Goal: Information Seeking & Learning: Learn about a topic

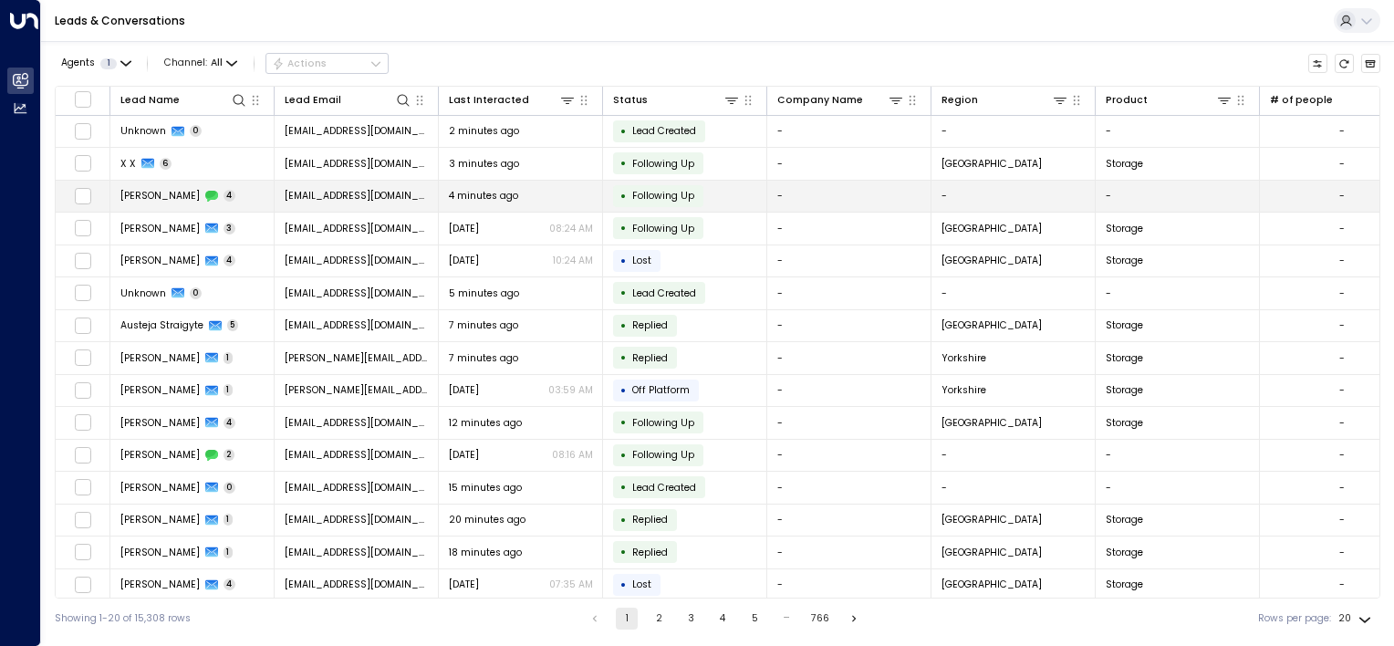
click at [224, 198] on span "4" at bounding box center [230, 196] width 13 height 12
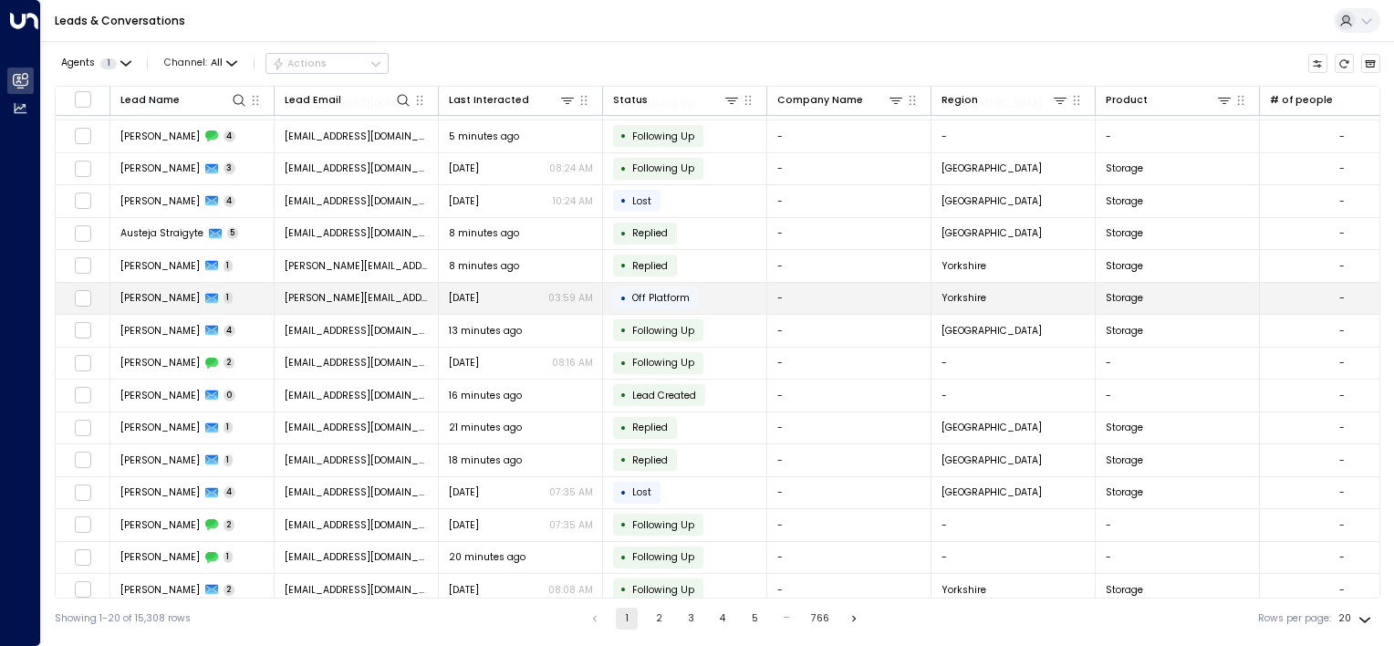
scroll to position [164, 0]
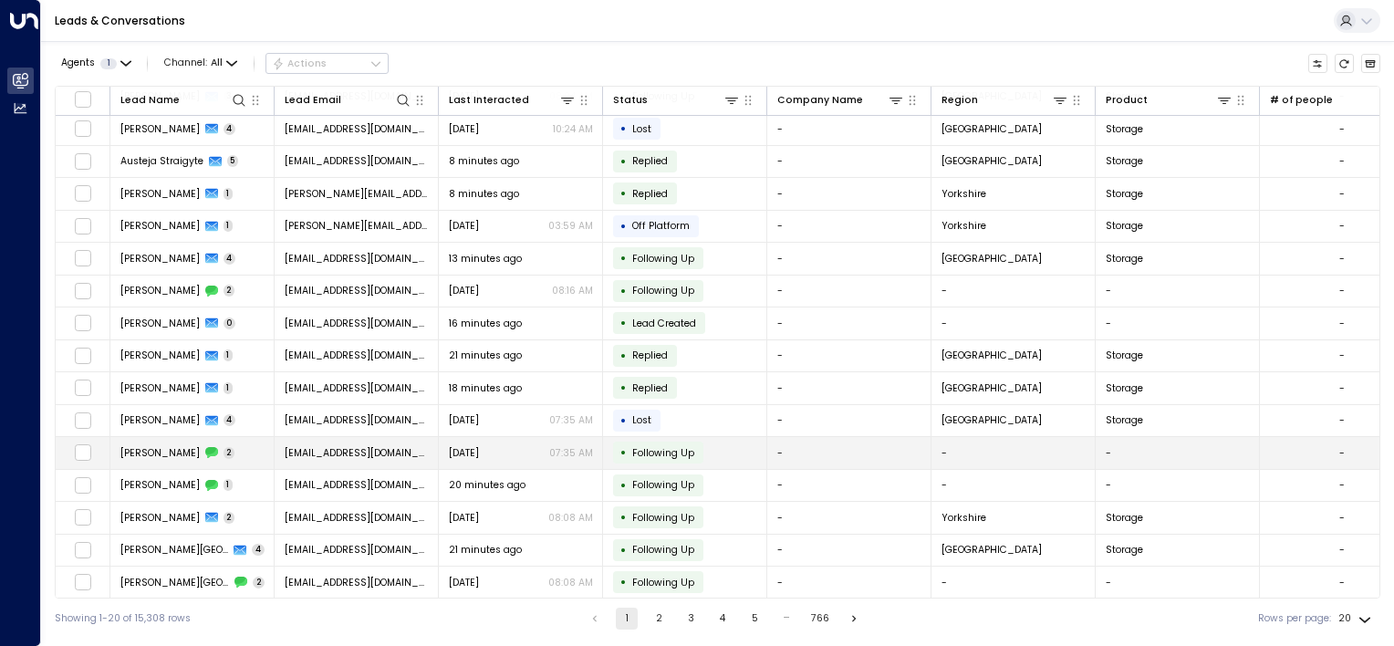
click at [224, 449] on span "2" at bounding box center [230, 453] width 12 height 12
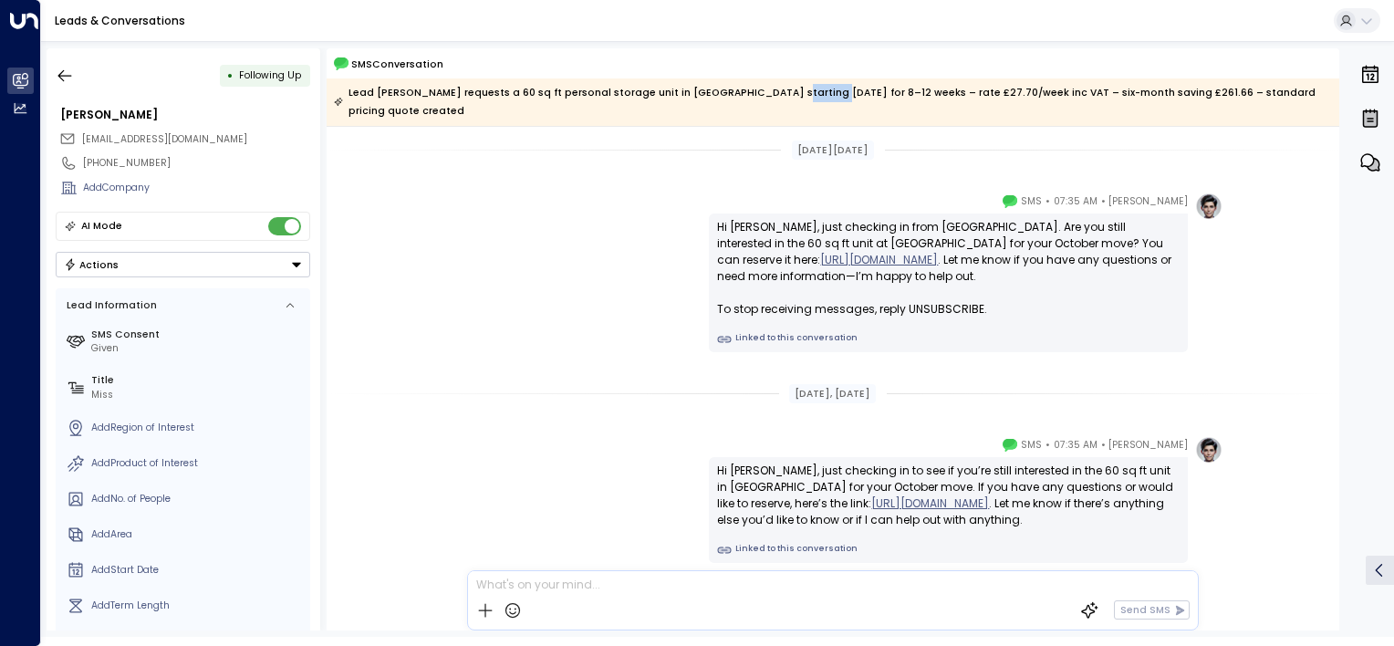
drag, startPoint x: 799, startPoint y: 93, endPoint x: 753, endPoint y: 97, distance: 46.7
click at [753, 97] on div "Lead [PERSON_NAME] requests a 60 sq ft personal storage unit in [GEOGRAPHIC_DAT…" at bounding box center [832, 102] width 997 height 36
drag, startPoint x: 753, startPoint y: 97, endPoint x: 681, endPoint y: 171, distance: 103.2
click at [681, 171] on div "[DATE][DATE] [PERSON_NAME] • 07:35 AM • SMS Hi [PERSON_NAME], just checking in …" at bounding box center [833, 421] width 1013 height 589
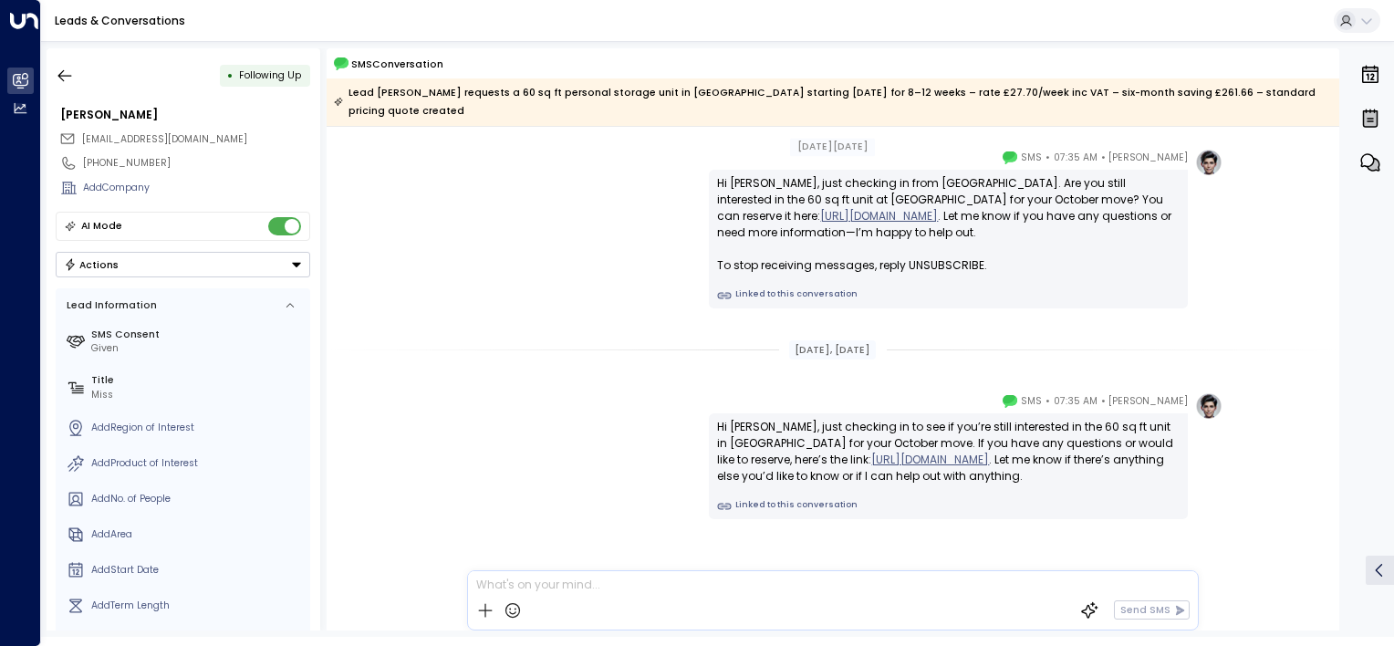
scroll to position [67, 0]
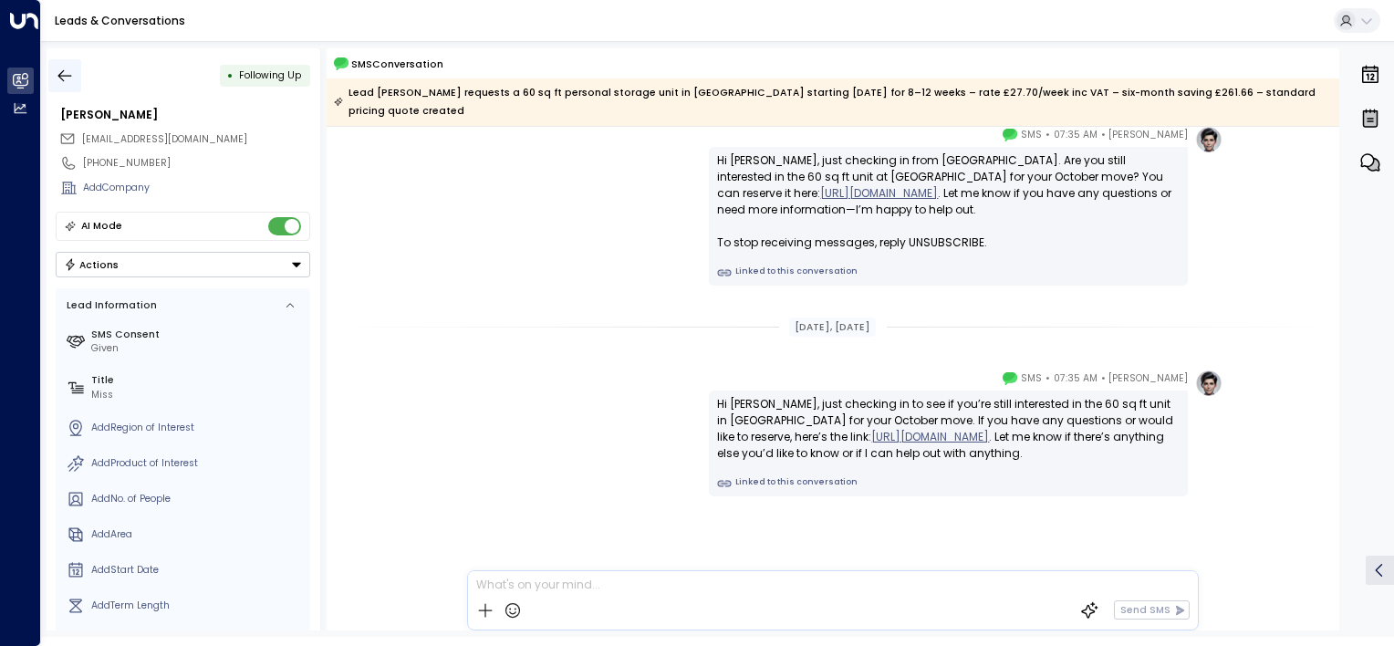
click at [65, 77] on icon "button" at bounding box center [65, 76] width 18 height 18
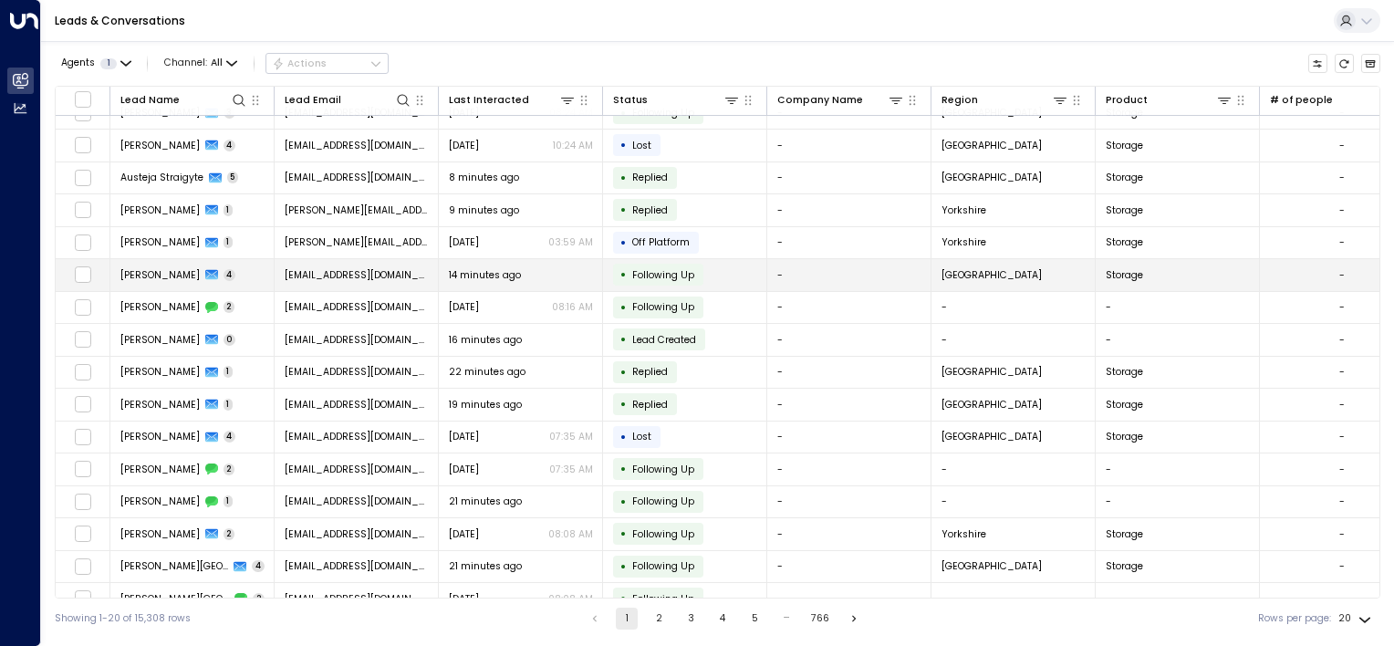
scroll to position [164, 0]
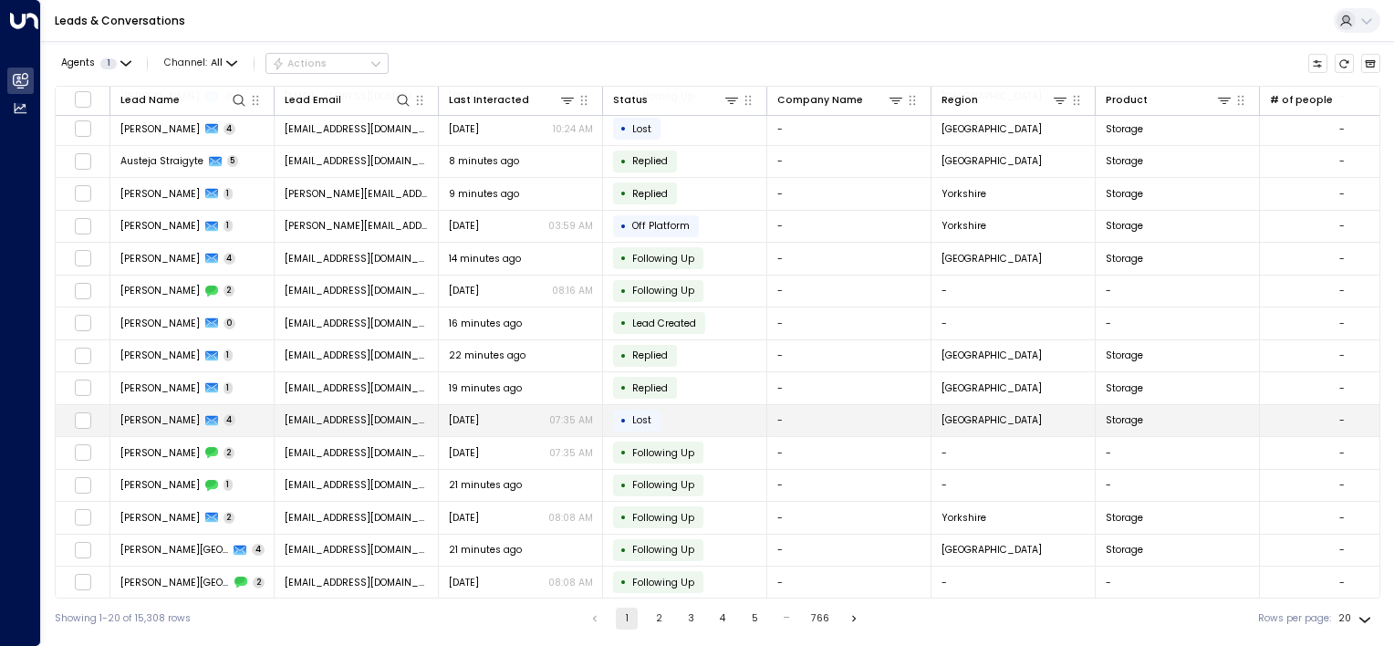
click at [224, 416] on span "4" at bounding box center [230, 420] width 13 height 12
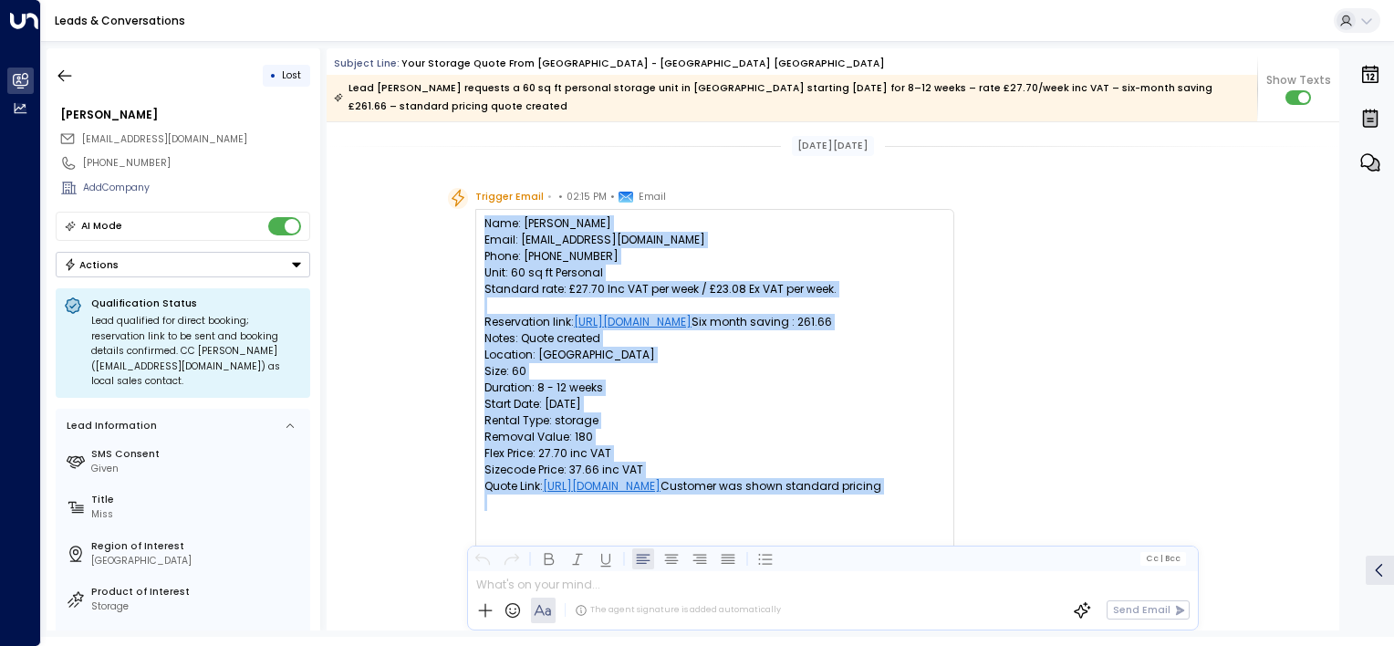
drag, startPoint x: 484, startPoint y: 222, endPoint x: 864, endPoint y: 527, distance: 488.0
click at [864, 527] on pre "Name: [PERSON_NAME] Email: [EMAIL_ADDRESS][DOMAIN_NAME] Phone: [PHONE_NUMBER] U…" at bounding box center [714, 387] width 461 height 345
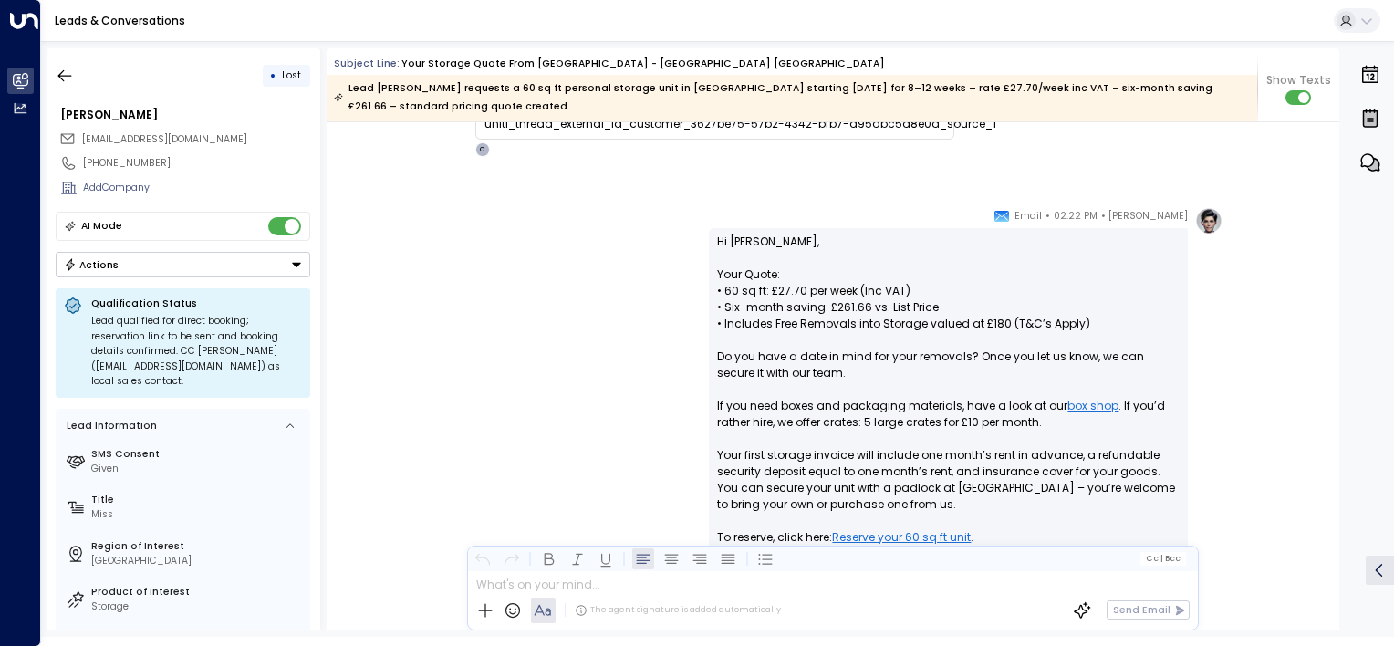
scroll to position [456, 0]
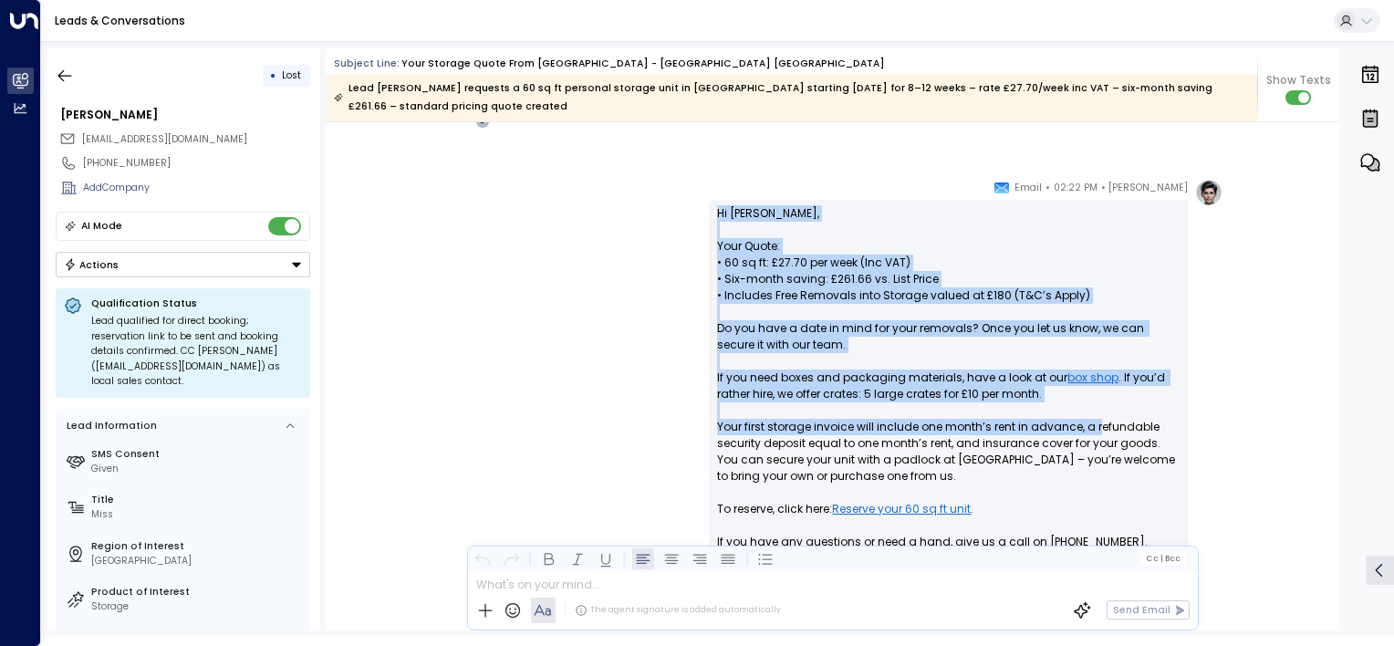
drag, startPoint x: 712, startPoint y: 214, endPoint x: 1094, endPoint y: 434, distance: 441.5
click at [1094, 434] on div "Hi [PERSON_NAME], Your Quote: • 60 sq ft: £27.70 per week (Inc VAT) • Six-month…" at bounding box center [948, 427] width 479 height 454
click at [786, 277] on p "Hi [PERSON_NAME], Your Quote: • 60 sq ft: £27.70 per week (Inc VAT) • Six-month…" at bounding box center [948, 402] width 463 height 394
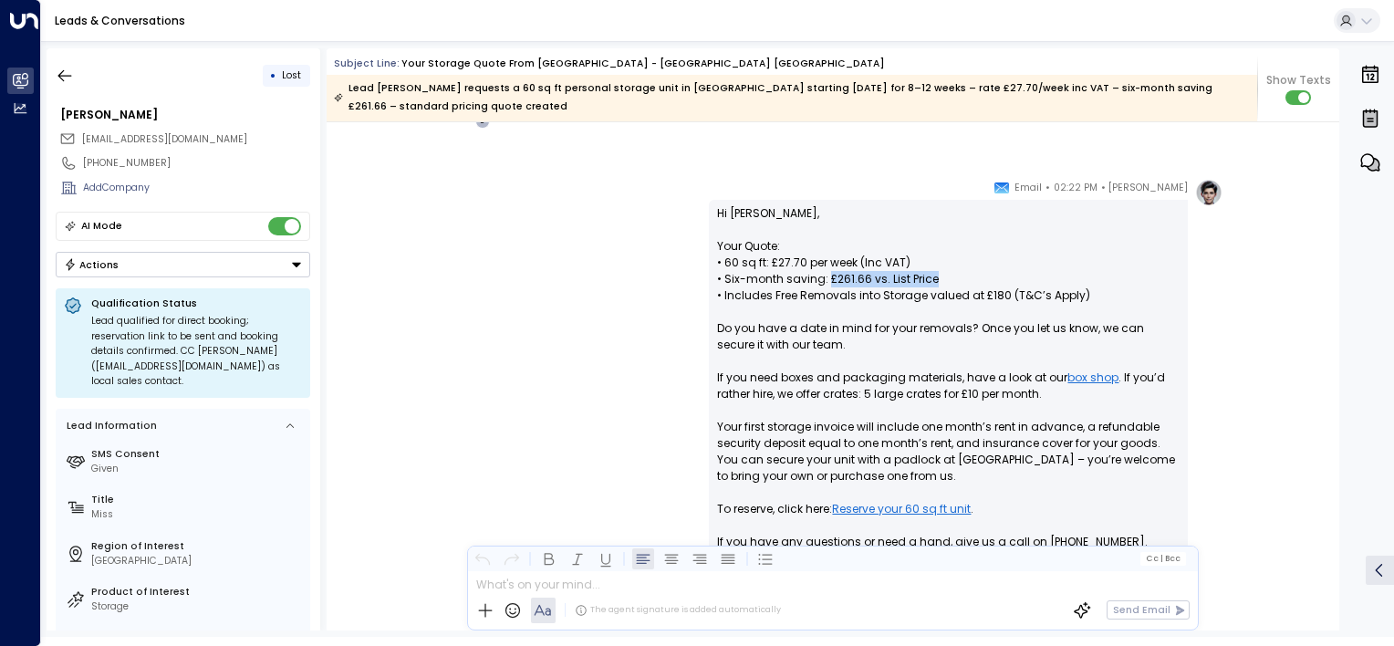
drag, startPoint x: 825, startPoint y: 276, endPoint x: 937, endPoint y: 276, distance: 112.2
click at [937, 276] on p "Hi [PERSON_NAME], Your Quote: • 60 sq ft: £27.70 per week (Inc VAT) • Six-month…" at bounding box center [948, 402] width 463 height 394
drag, startPoint x: 937, startPoint y: 276, endPoint x: 962, endPoint y: 266, distance: 26.6
click at [962, 267] on p "Hi [PERSON_NAME], Your Quote: • 60 sq ft: £27.70 per week (Inc VAT) • Six-month…" at bounding box center [948, 402] width 463 height 394
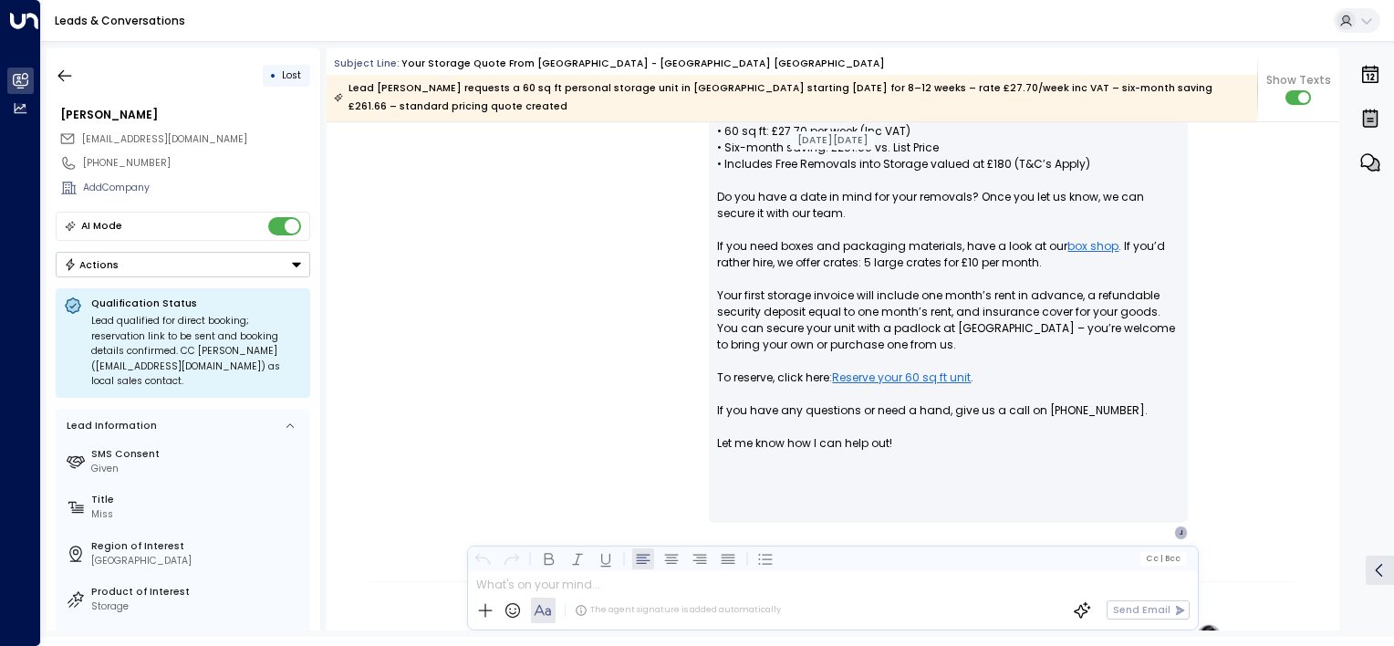
scroll to position [547, 0]
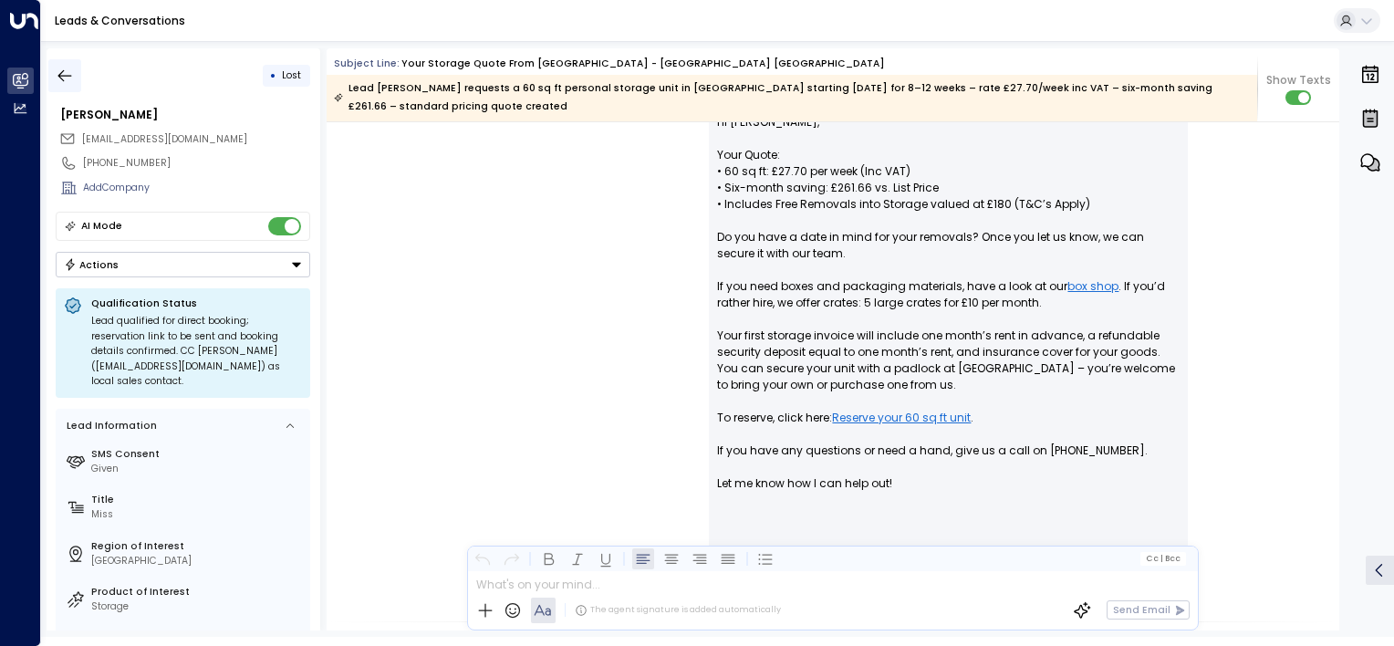
click at [61, 73] on icon "button" at bounding box center [65, 75] width 14 height 12
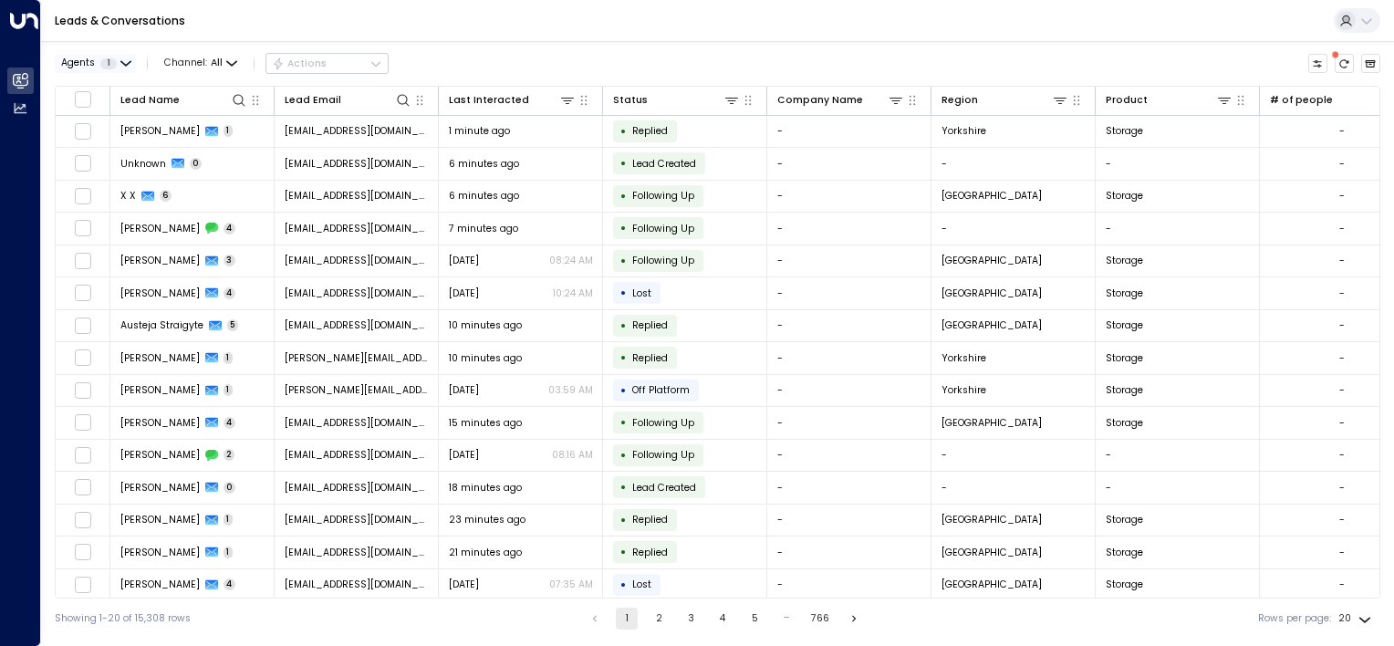
click at [125, 62] on icon "button" at bounding box center [125, 63] width 11 height 11
click at [126, 62] on div at bounding box center [697, 323] width 1394 height 646
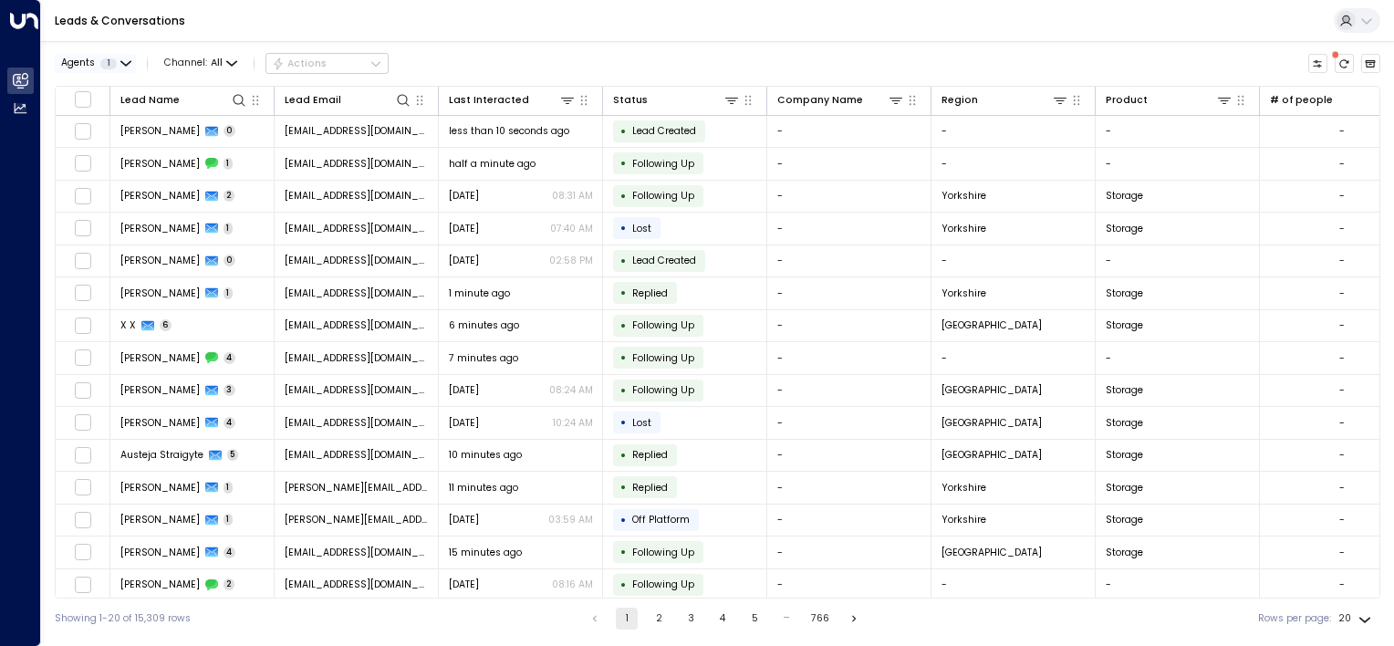
click at [122, 61] on icon "button" at bounding box center [125, 63] width 11 height 11
click at [670, 55] on div at bounding box center [697, 323] width 1394 height 646
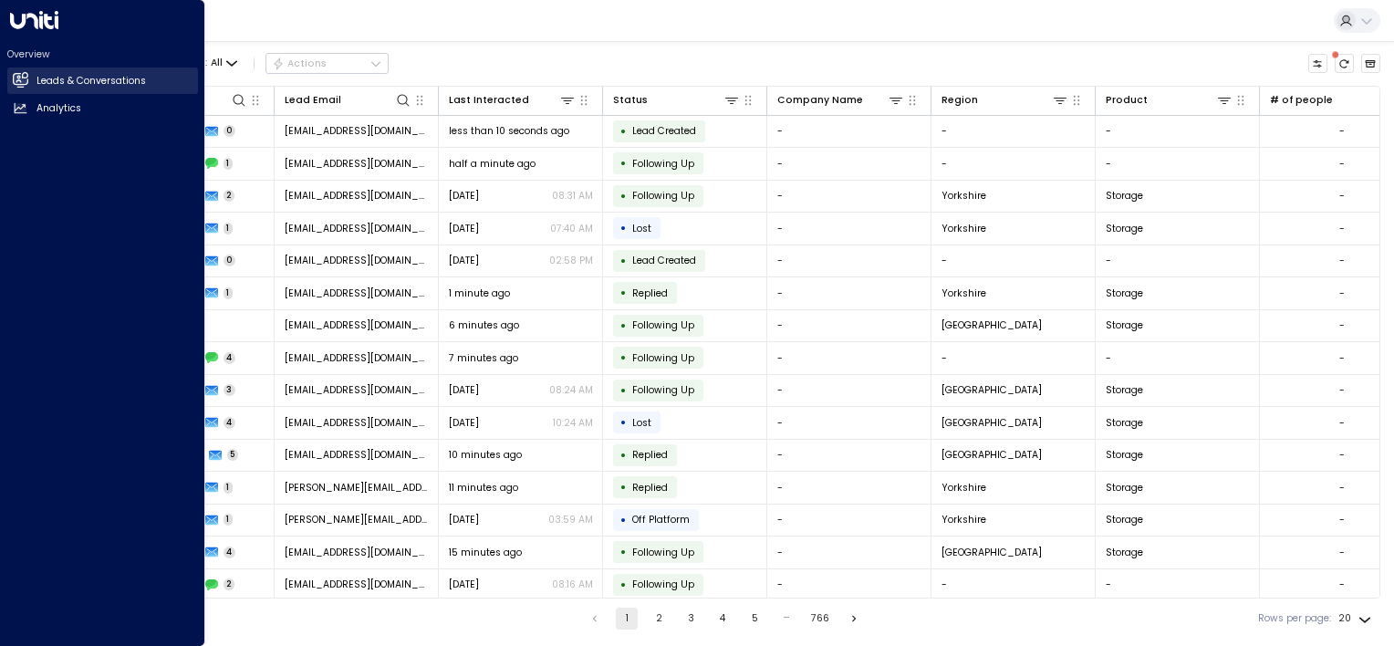
click at [109, 80] on h2 "Leads & Conversations" at bounding box center [90, 81] width 109 height 15
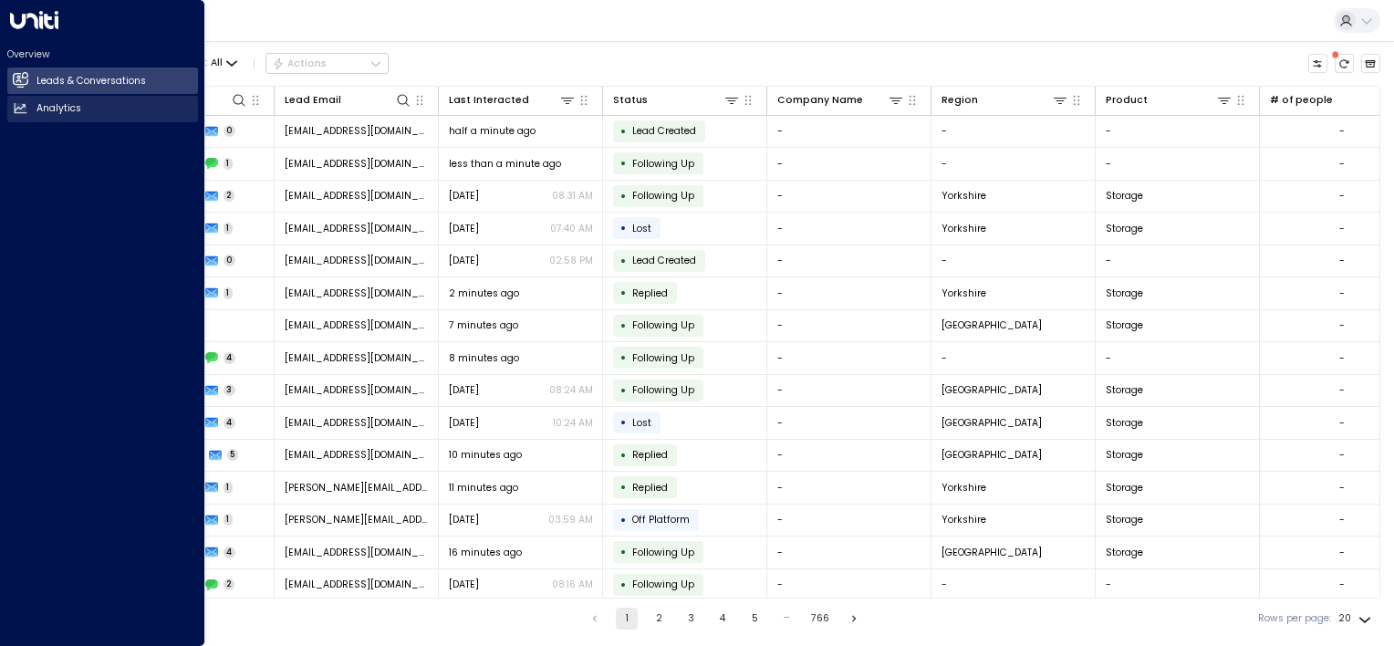
click at [47, 107] on h2 "Analytics" at bounding box center [58, 108] width 45 height 15
